Goal: Task Accomplishment & Management: Use online tool/utility

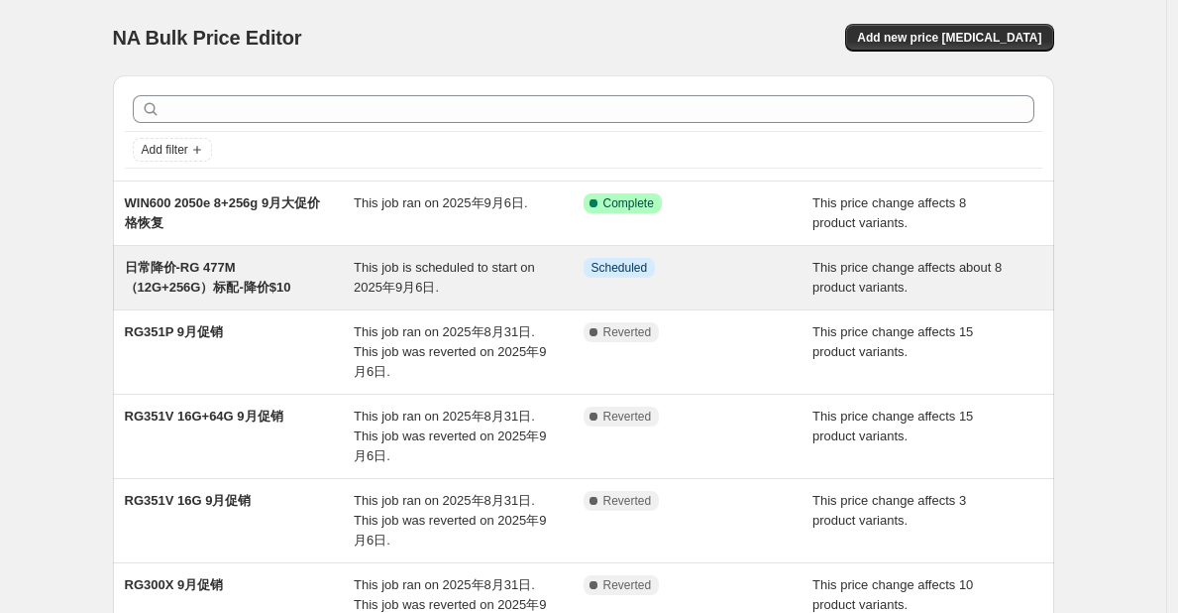
click at [249, 272] on span "日常降价-RG 477M （12G+256G）标配-降价$10" at bounding box center [208, 277] width 167 height 35
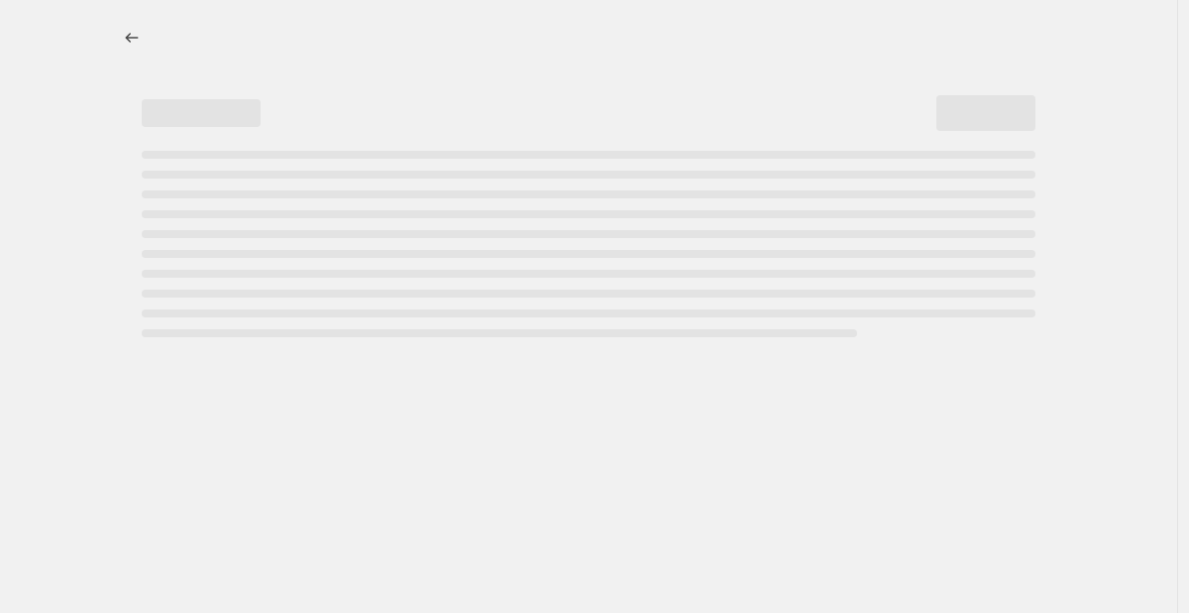
select select "bcap"
select select "no_change"
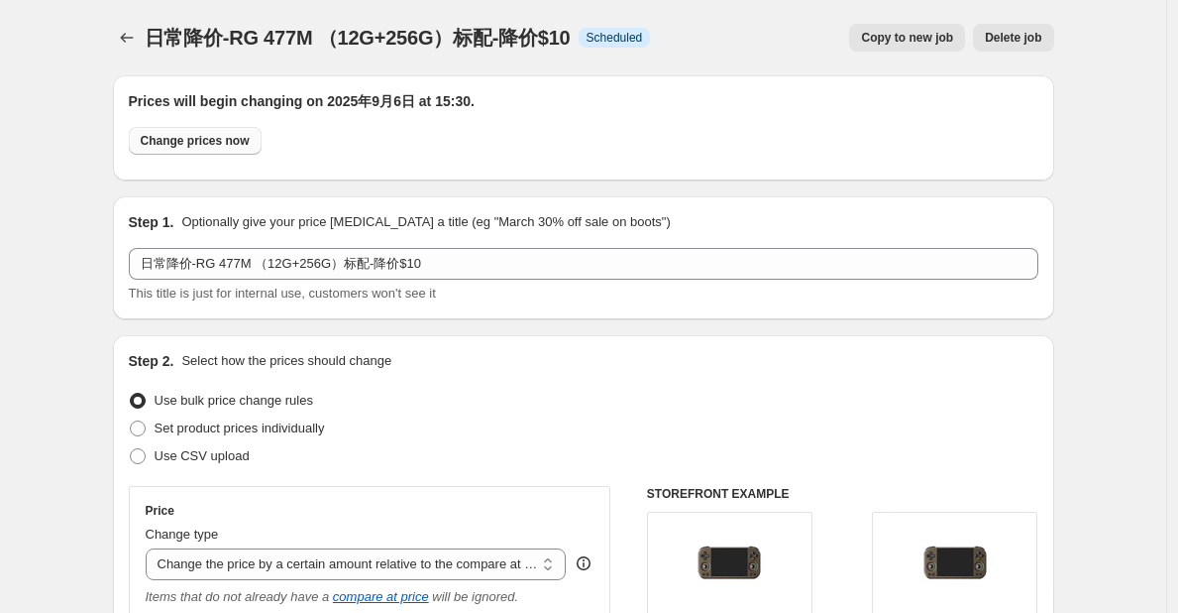
click at [184, 132] on button "Change prices now" at bounding box center [195, 141] width 133 height 28
radio input "true"
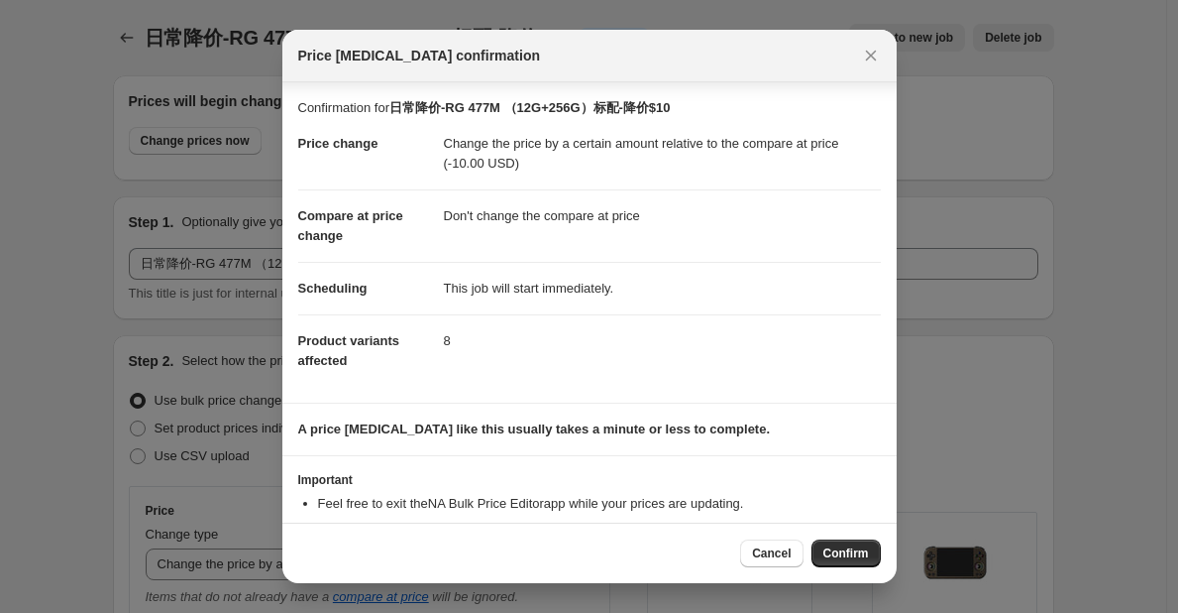
scroll to position [58, 0]
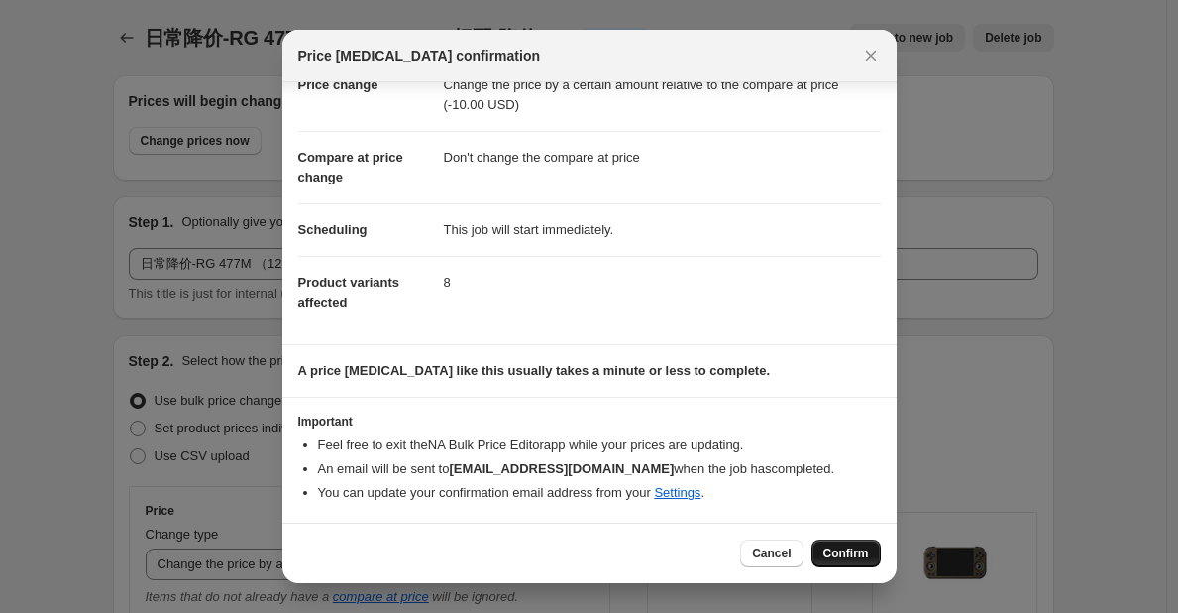
click at [840, 556] on span "Confirm" at bounding box center [847, 553] width 46 height 16
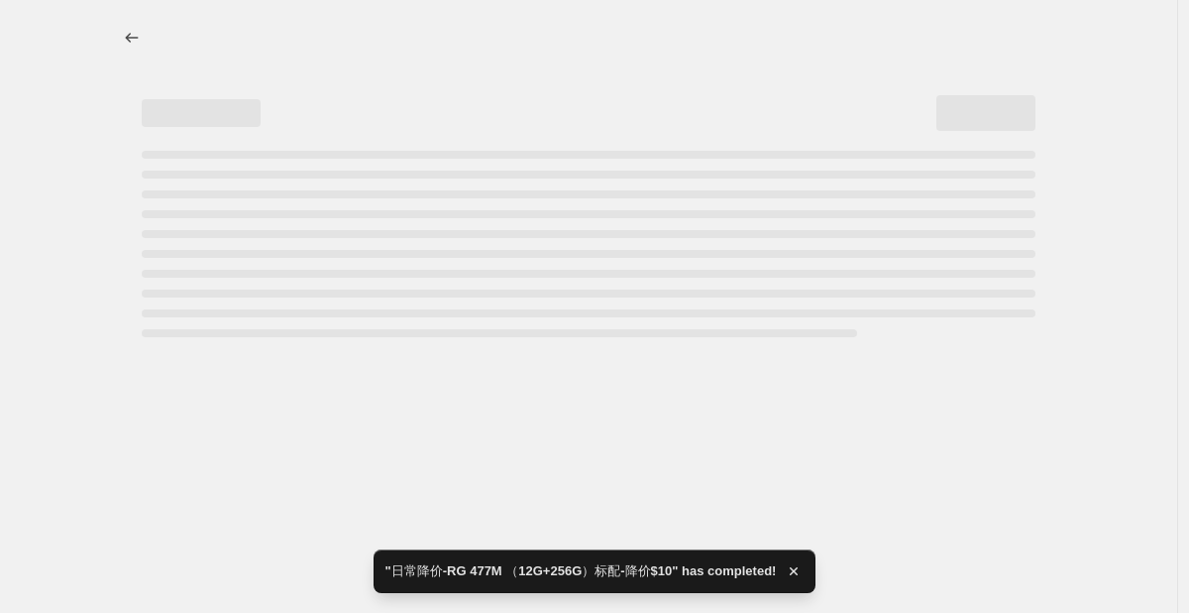
select select "bcap"
select select "no_change"
